Goal: Transaction & Acquisition: Purchase product/service

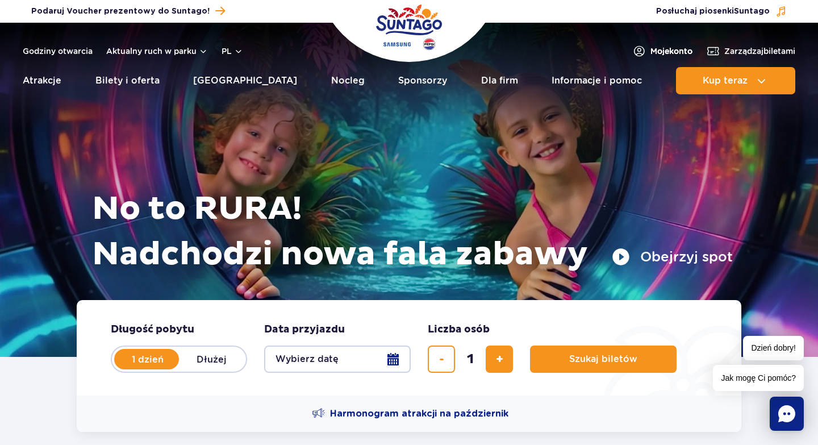
click at [661, 52] on span "Moje konto" at bounding box center [671, 50] width 42 height 11
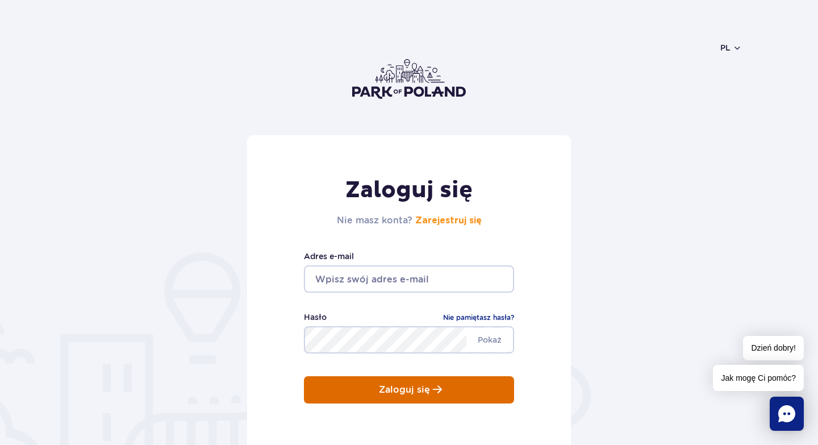
type input "jakub.hussar87@wp.pl"
click at [362, 385] on button "Zaloguj się" at bounding box center [409, 389] width 210 height 27
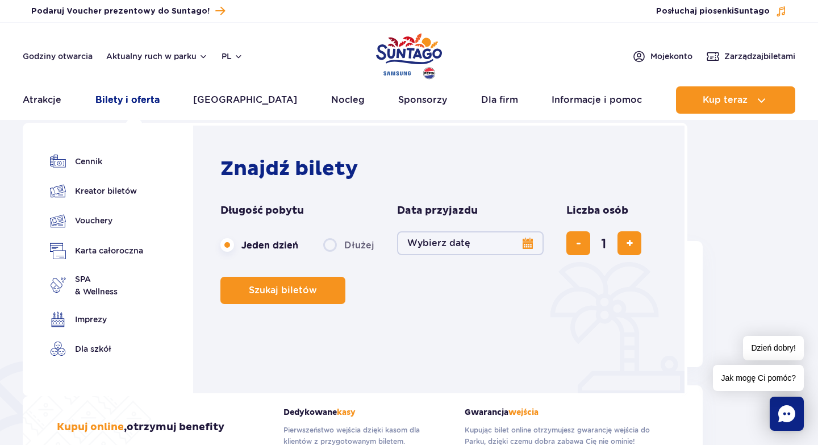
click at [125, 99] on link "Bilety i oferta" at bounding box center [127, 99] width 64 height 27
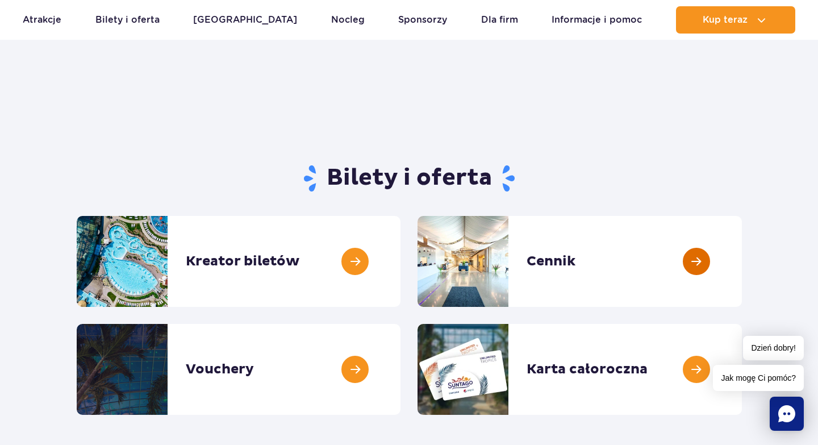
scroll to position [34, 0]
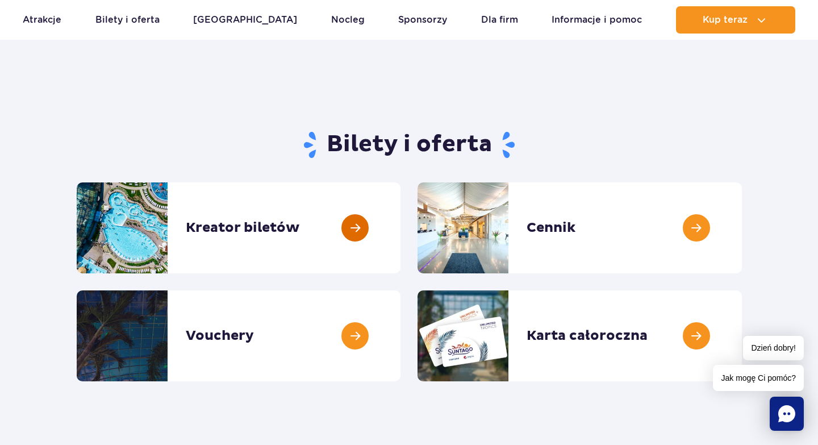
click at [400, 232] on link at bounding box center [400, 227] width 0 height 91
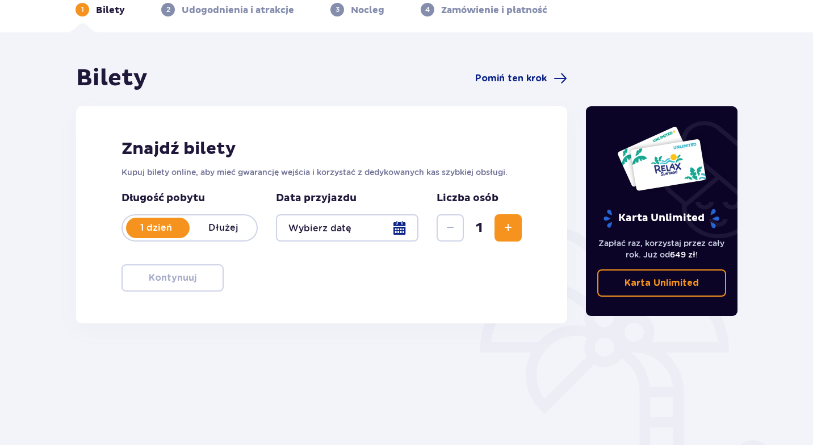
scroll to position [60, 0]
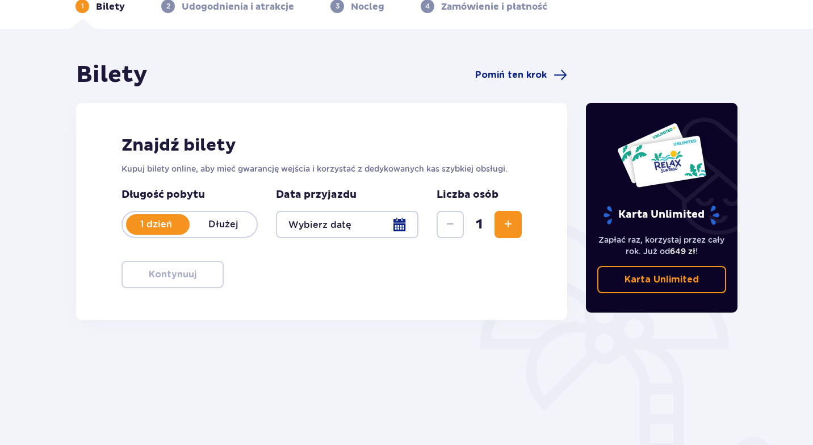
click at [395, 225] on div at bounding box center [347, 224] width 143 height 27
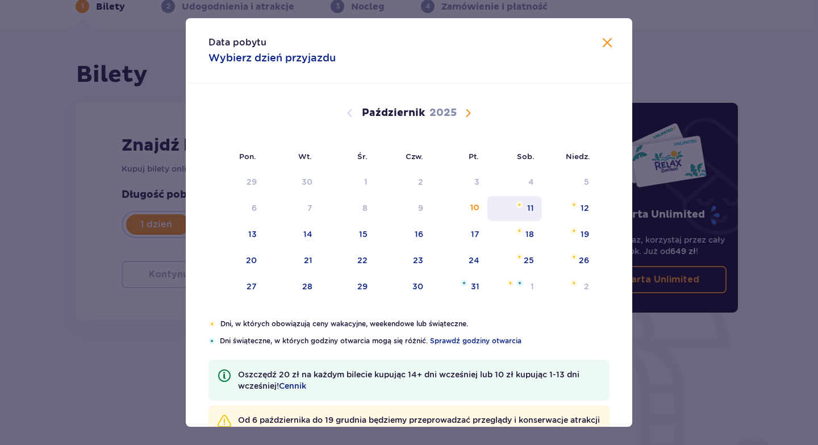
click at [513, 204] on div "11" at bounding box center [514, 208] width 55 height 25
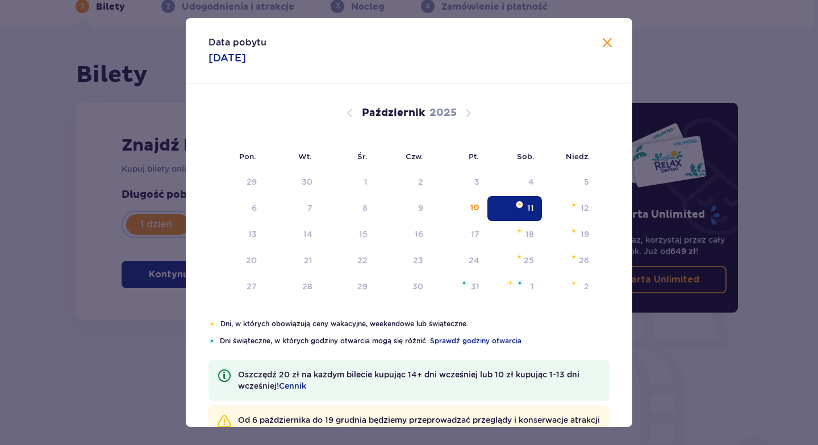
type input "11.10.25"
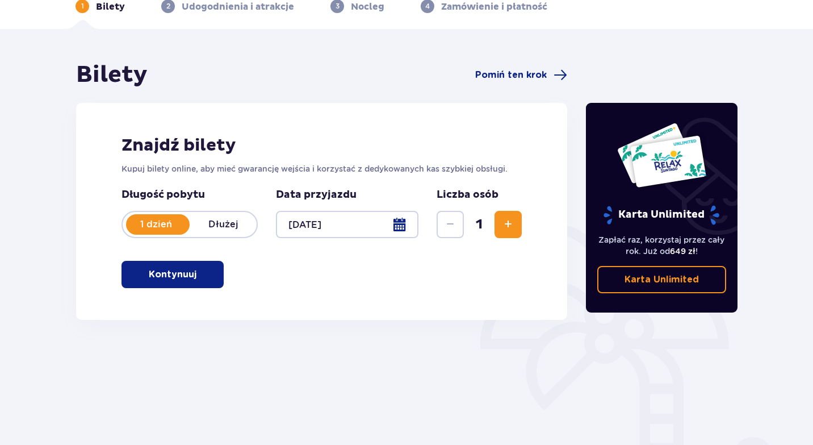
click at [198, 274] on span "button" at bounding box center [199, 274] width 14 height 14
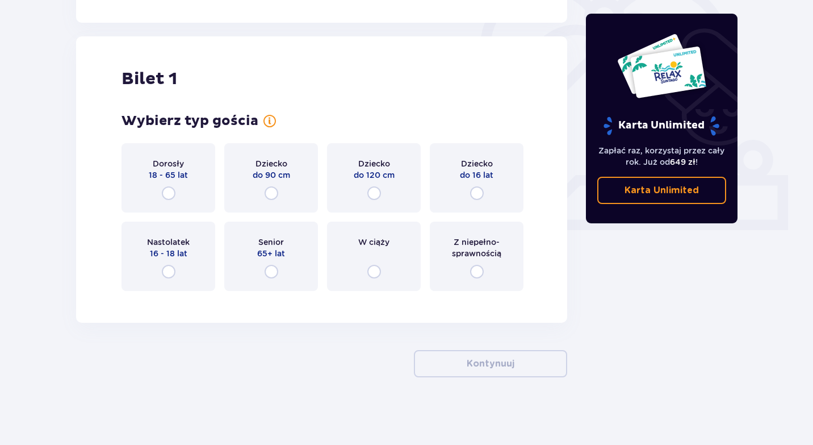
scroll to position [357, 0]
click at [178, 196] on div "Dorosły 18 - 65 lat" at bounding box center [169, 177] width 94 height 69
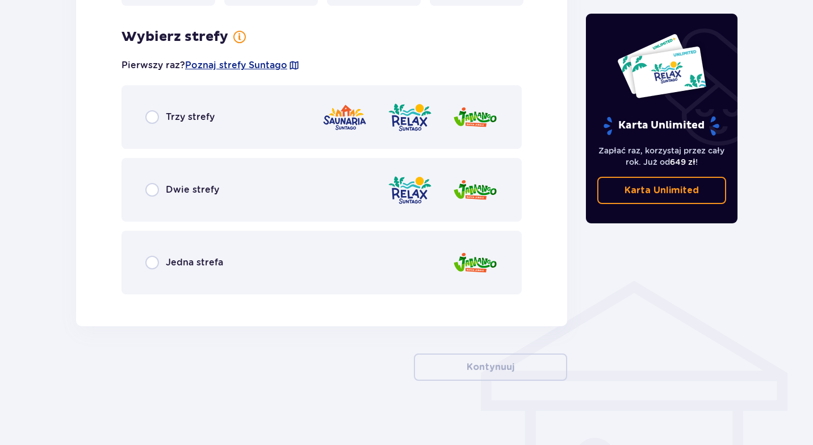
scroll to position [646, 0]
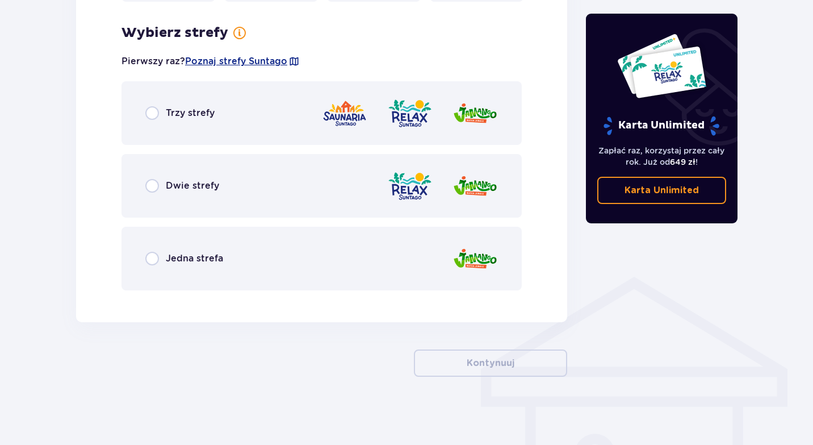
click at [179, 253] on span "Jedna strefa" at bounding box center [194, 258] width 57 height 12
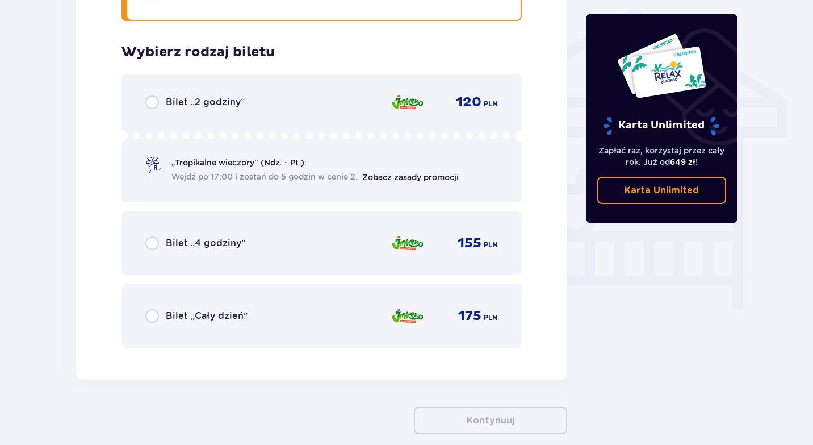
scroll to position [945, 0]
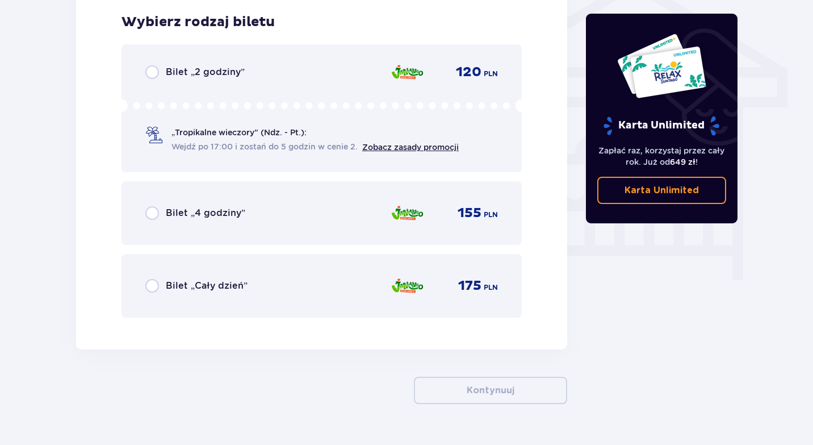
click at [186, 273] on div "Bilet „Cały dzień” 175 PLN" at bounding box center [322, 286] width 400 height 64
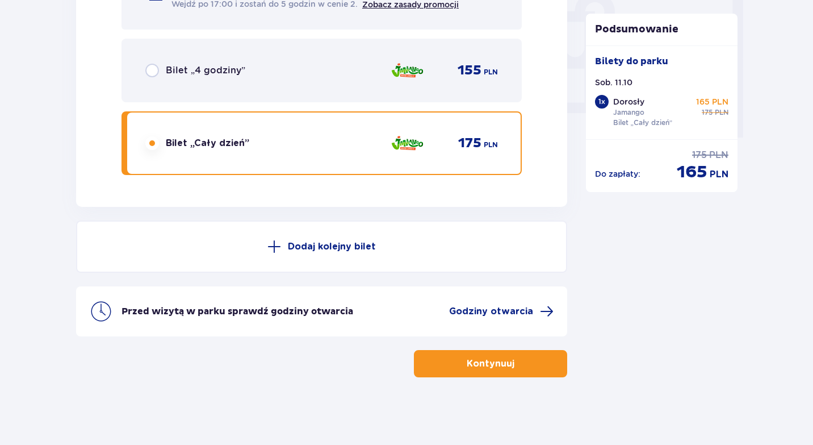
scroll to position [1088, 0]
click at [472, 361] on p "Kontynuuj" at bounding box center [491, 363] width 48 height 12
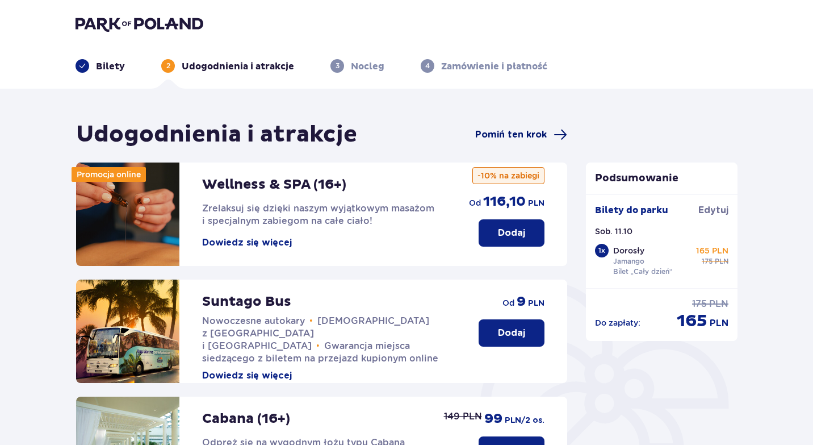
click at [514, 132] on span "Pomiń ten krok" at bounding box center [511, 134] width 72 height 12
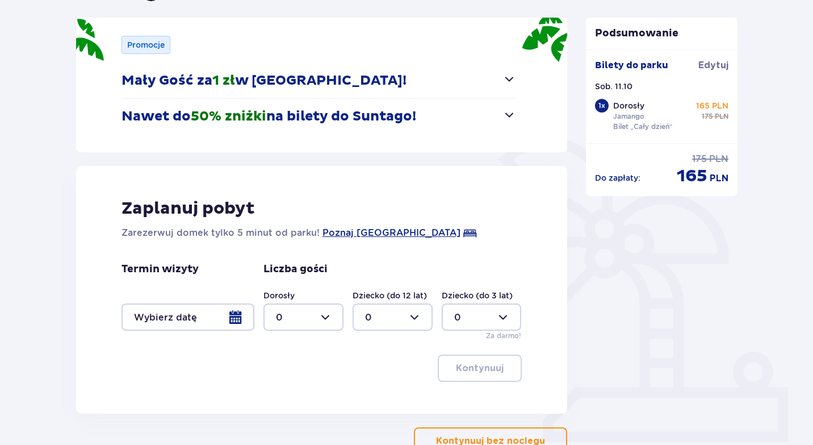
scroll to position [223, 0]
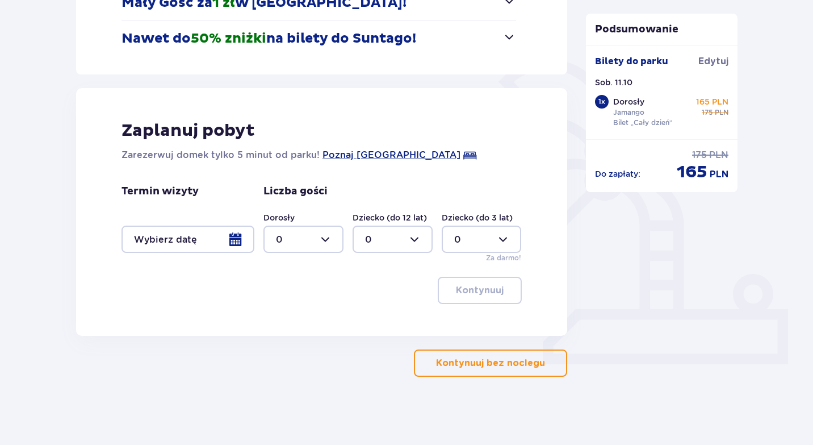
click at [501, 363] on p "Kontynuuj bez noclegu" at bounding box center [490, 363] width 109 height 12
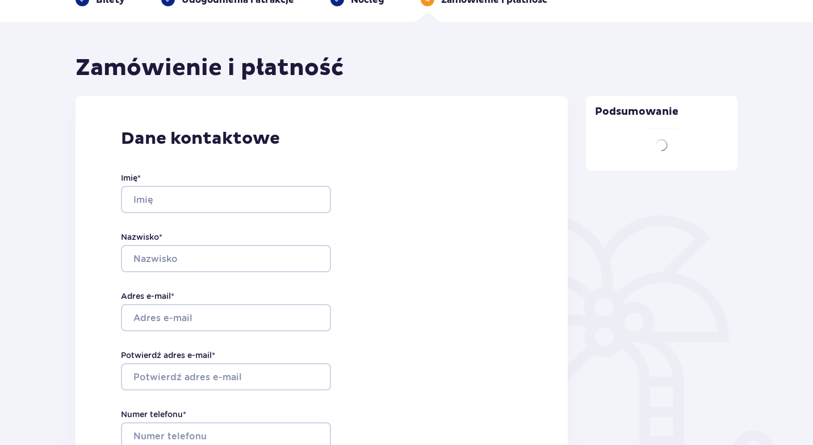
type input "Jakub"
type input "Hussar"
type input "[EMAIL_ADDRESS][DOMAIN_NAME]"
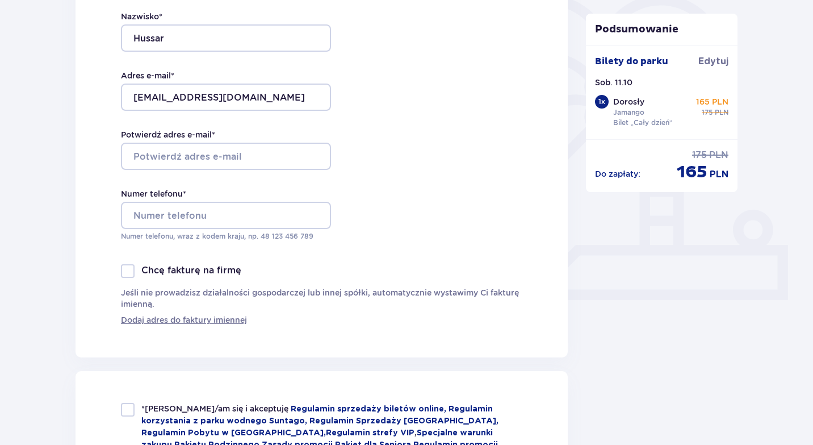
scroll to position [286, 0]
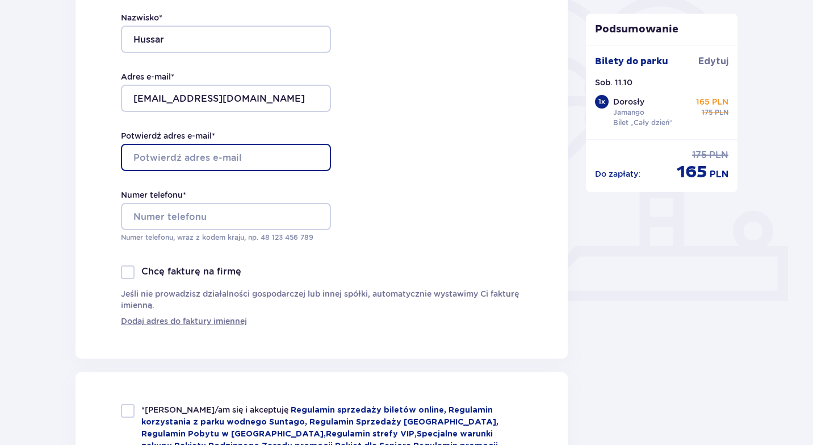
click at [144, 154] on input "Potwierdź adres e-mail *" at bounding box center [226, 157] width 210 height 27
type input "[EMAIL_ADDRESS][DOMAIN_NAME]"
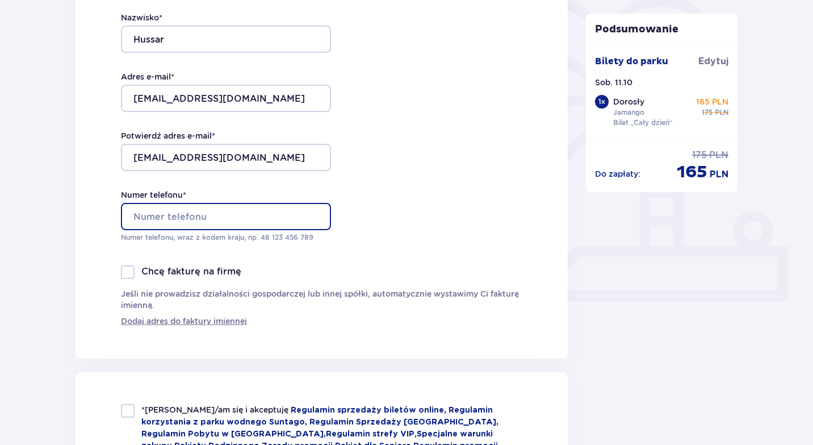
type input "784406746"
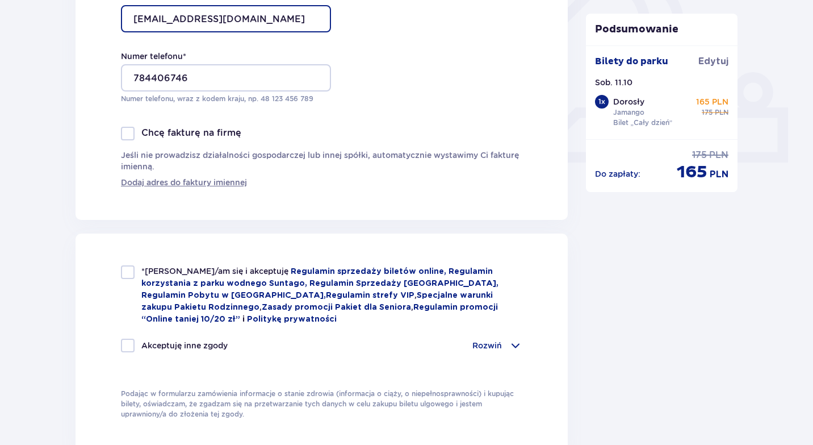
scroll to position [430, 0]
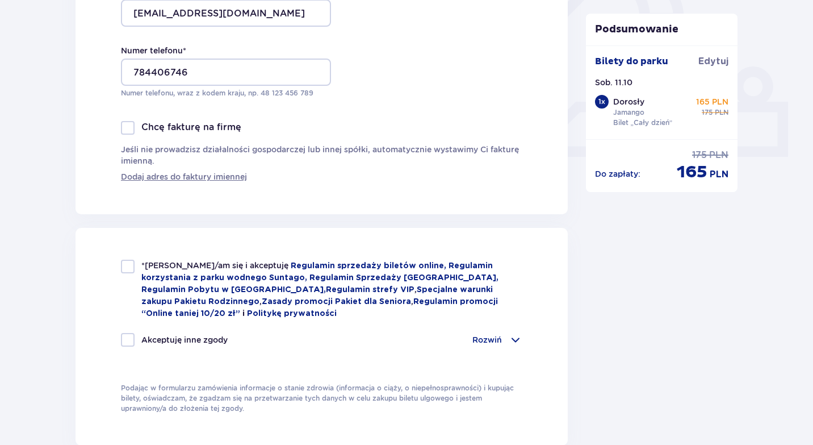
click at [124, 267] on div at bounding box center [128, 267] width 14 height 14
checkbox input "true"
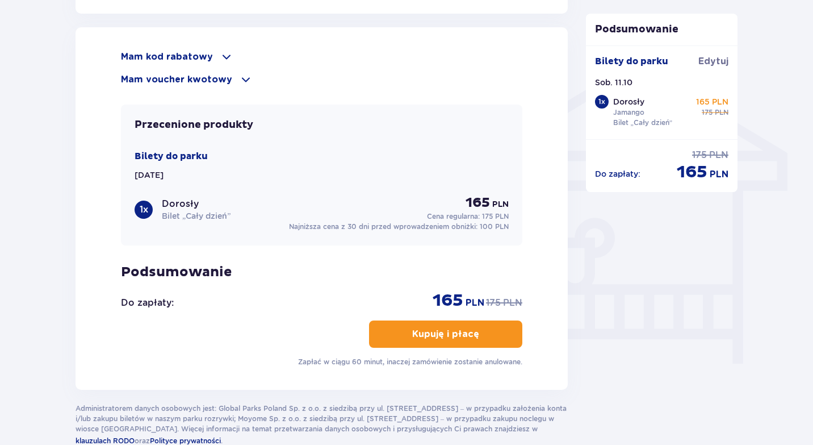
scroll to position [859, 0]
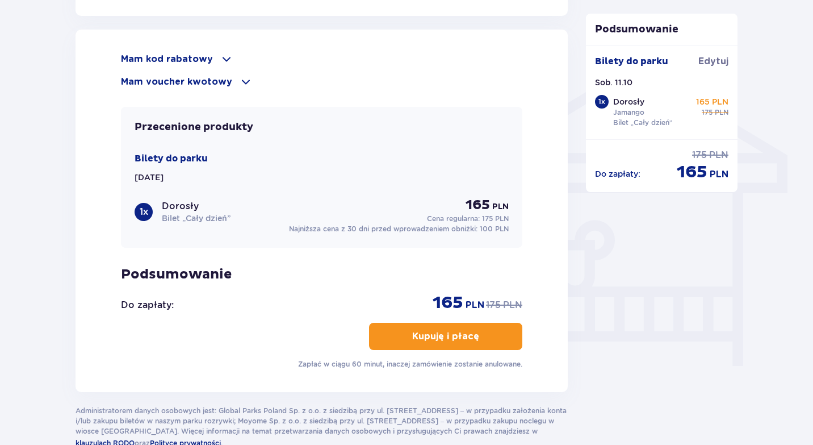
click at [458, 337] on p "Kupuję i płacę" at bounding box center [445, 336] width 67 height 12
